Goal: Navigation & Orientation: Find specific page/section

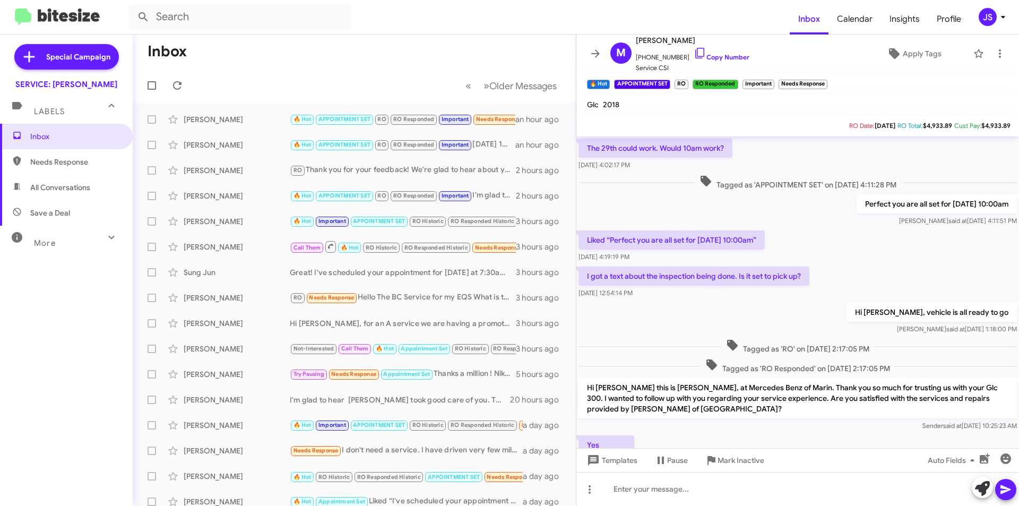
scroll to position [541, 0]
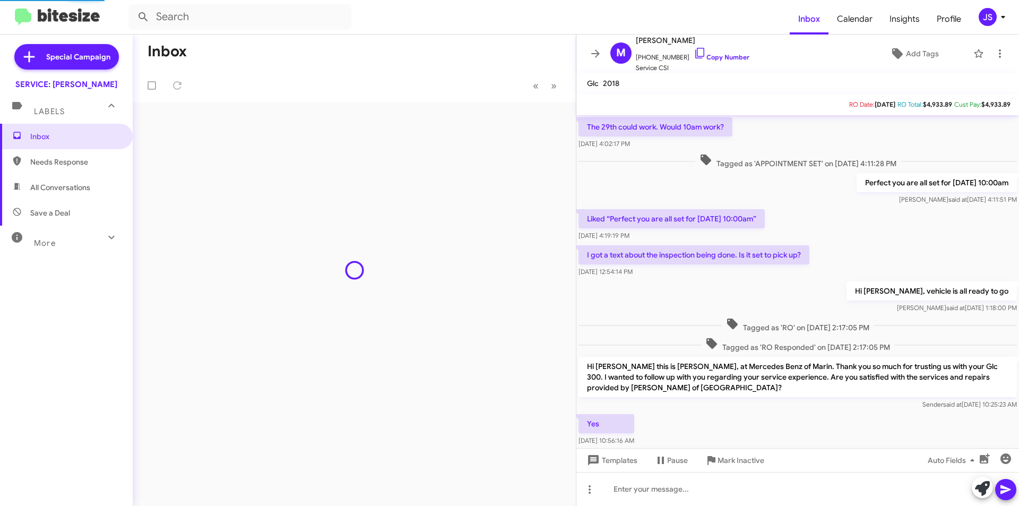
scroll to position [520, 0]
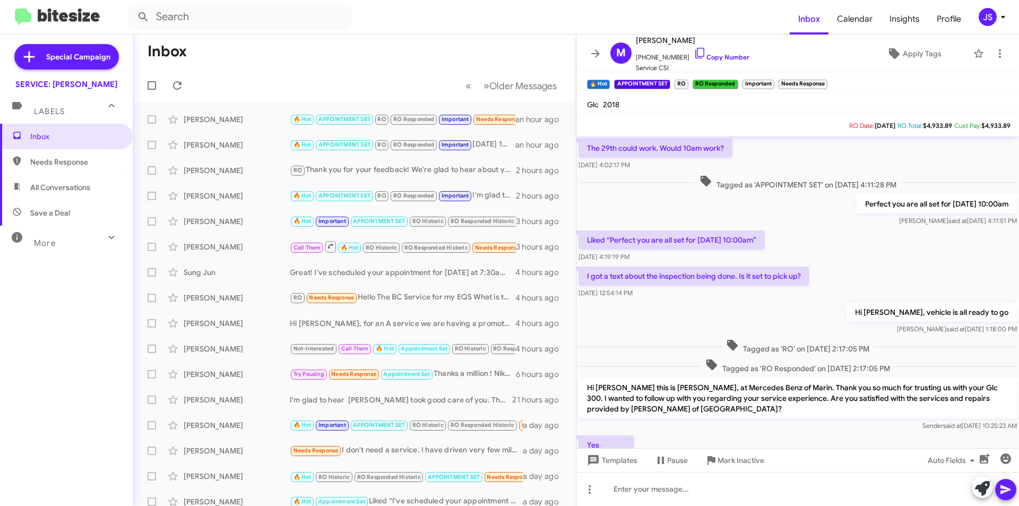
scroll to position [541, 0]
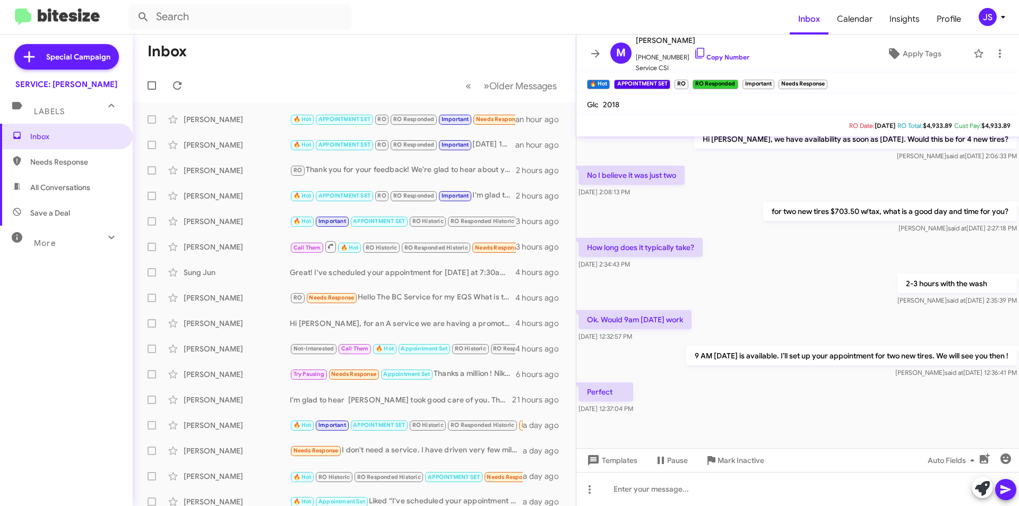
scroll to position [541, 0]
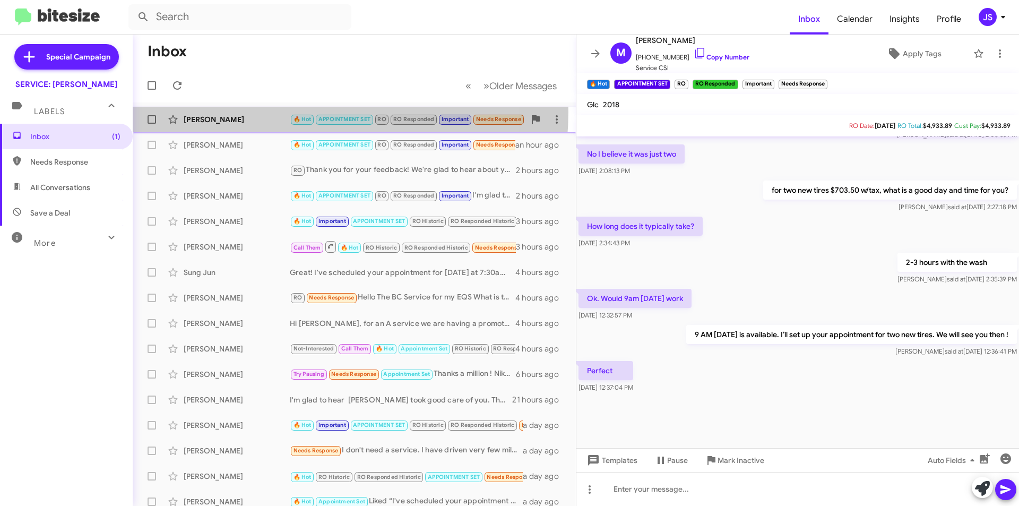
click at [274, 111] on div "Jennifer Dutro 🔥 Hot APPOINTMENT SET RO RO Responded Important Needs Response G…" at bounding box center [354, 119] width 426 height 21
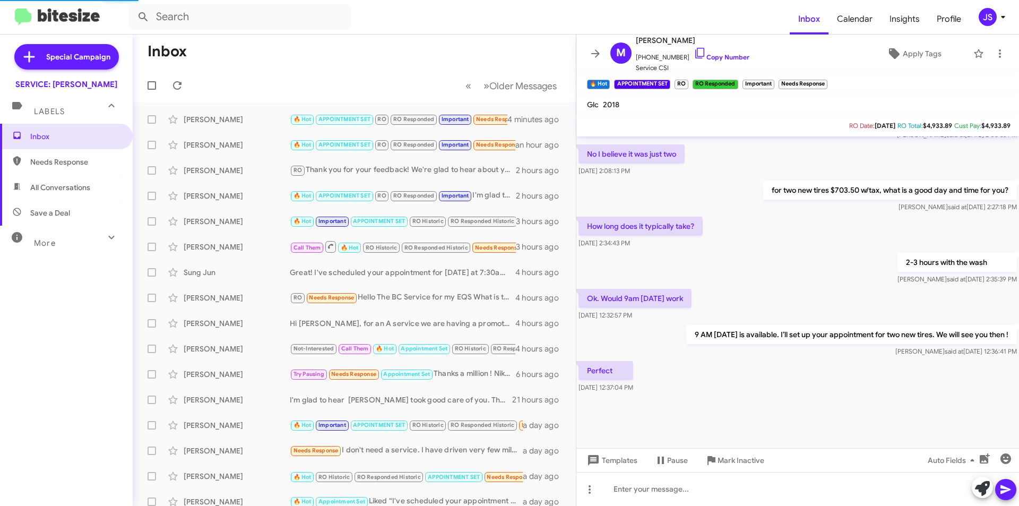
scroll to position [488, 0]
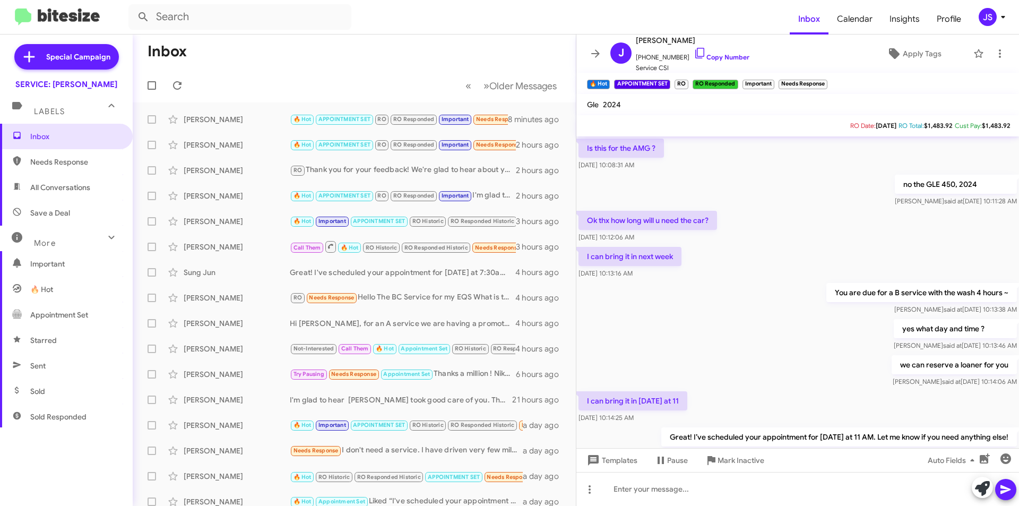
scroll to position [488, 0]
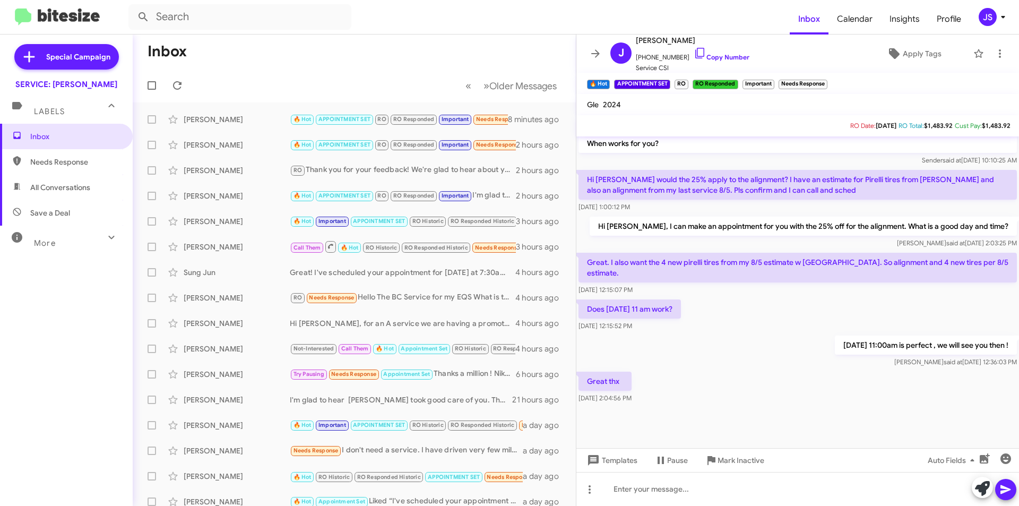
click at [54, 214] on span "Save a Deal" at bounding box center [50, 212] width 40 height 11
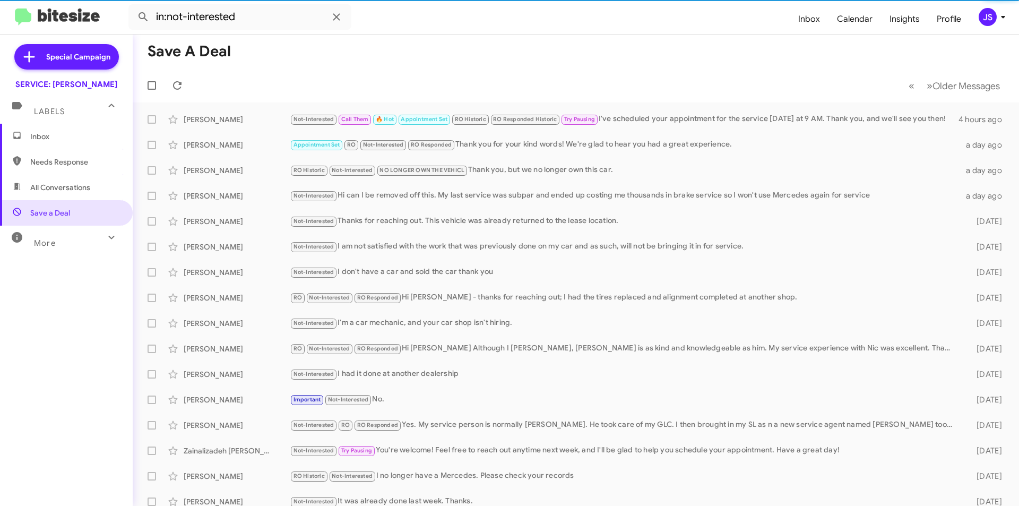
click at [75, 186] on span "All Conversations" at bounding box center [60, 187] width 60 height 11
type input "in:all-conversations"
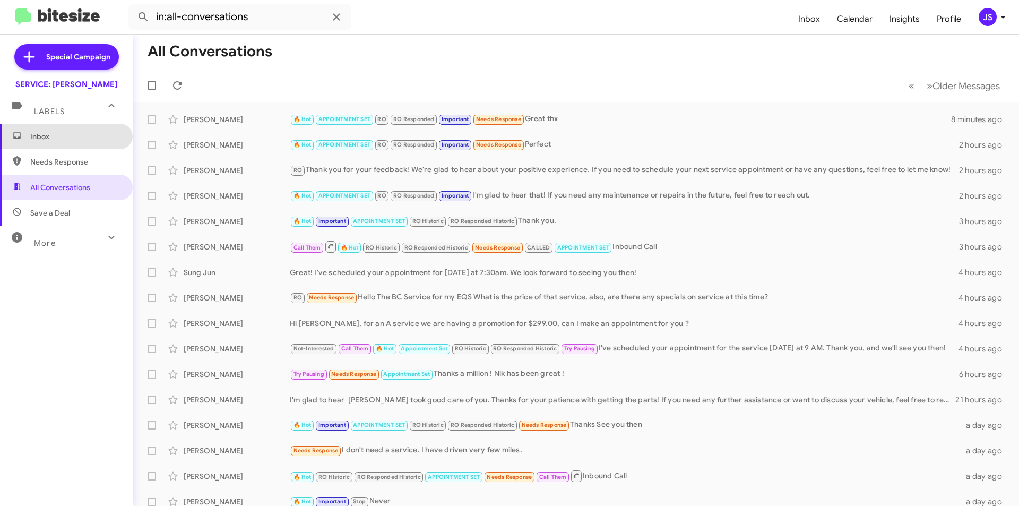
click at [77, 129] on span "Inbox" at bounding box center [66, 136] width 133 height 25
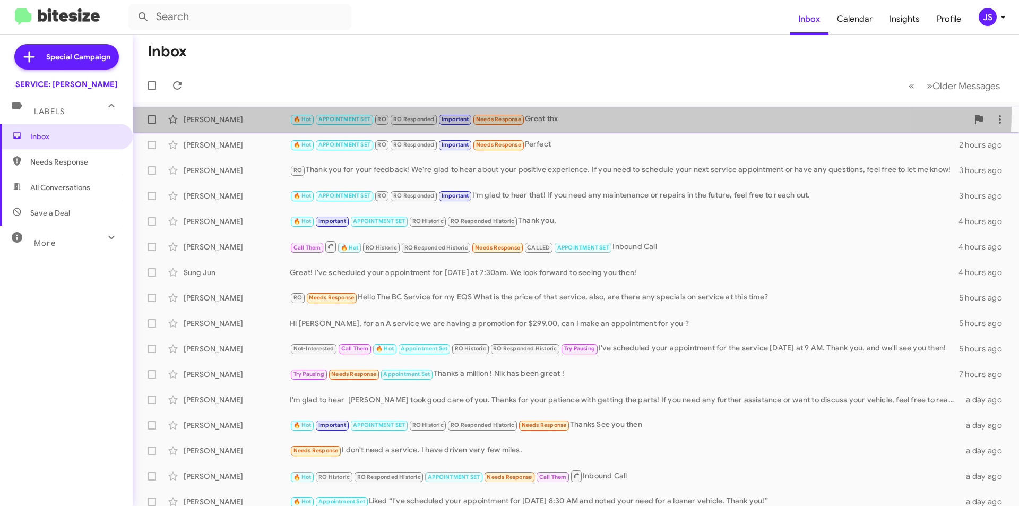
click at [557, 110] on div "Jennifer Dutro 🔥 Hot APPOINTMENT SET RO RO Responded Important Needs Response G…" at bounding box center [575, 119] width 869 height 21
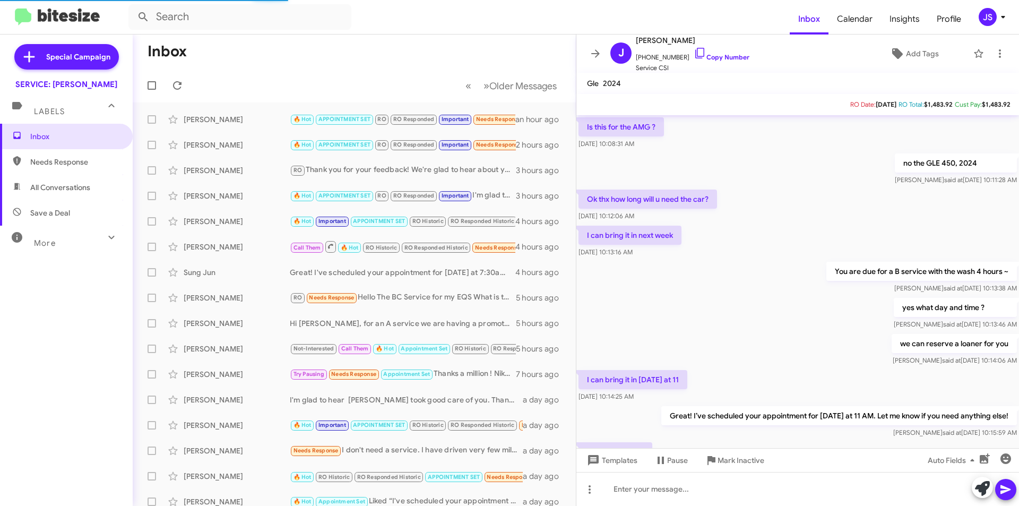
scroll to position [467, 0]
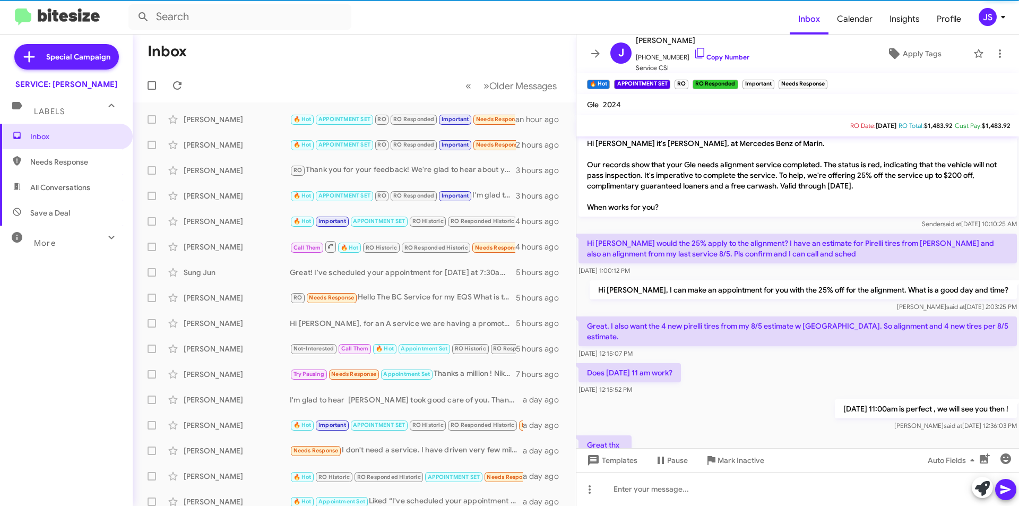
scroll to position [488, 0]
